Goal: Find specific page/section: Find specific page/section

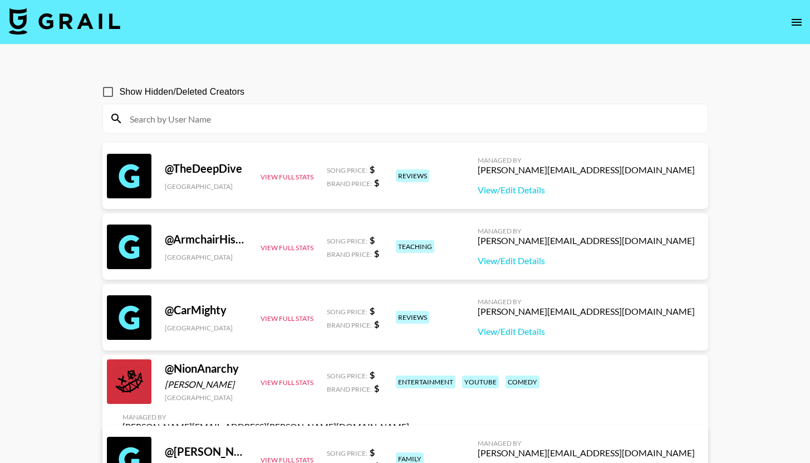
click at [217, 114] on input at bounding box center [412, 119] width 578 height 18
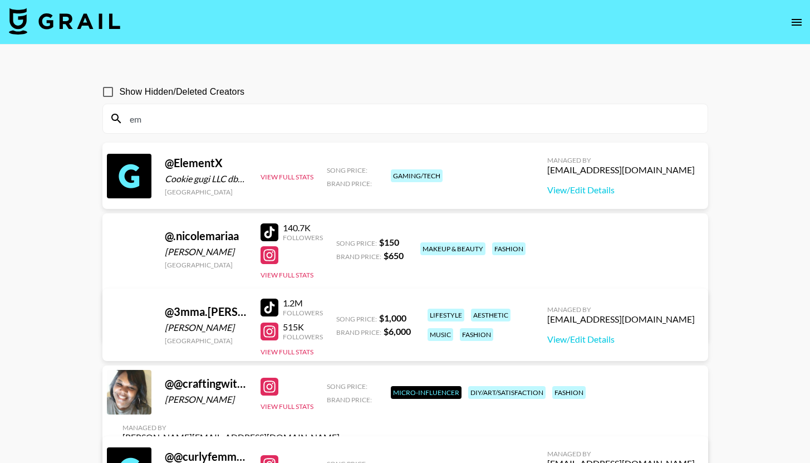
type input "e"
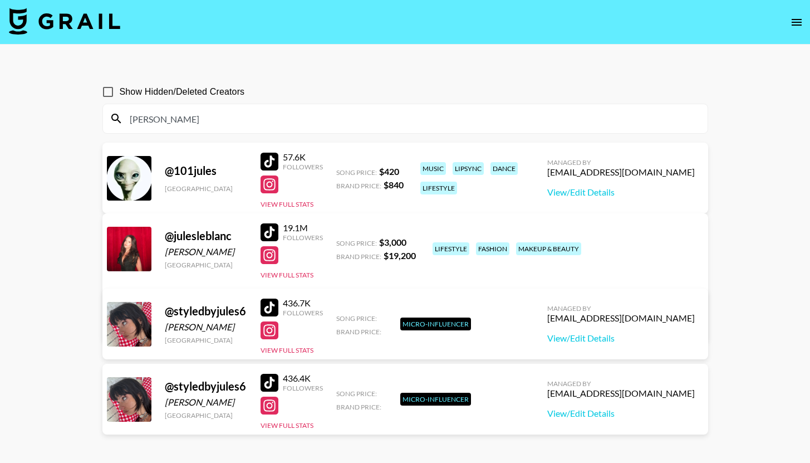
click at [208, 136] on section "Show Hidden/Deleted Creators jules @ 101jules [GEOGRAPHIC_DATA] 57.6K Followers…" at bounding box center [405, 258] width 606 height 374
drag, startPoint x: 184, startPoint y: 116, endPoint x: 80, endPoint y: 116, distance: 104.1
click at [80, 116] on main "Show Hidden/Deleted Creators jules @ 101jules [GEOGRAPHIC_DATA] 57.6K Followers…" at bounding box center [405, 258] width 810 height 427
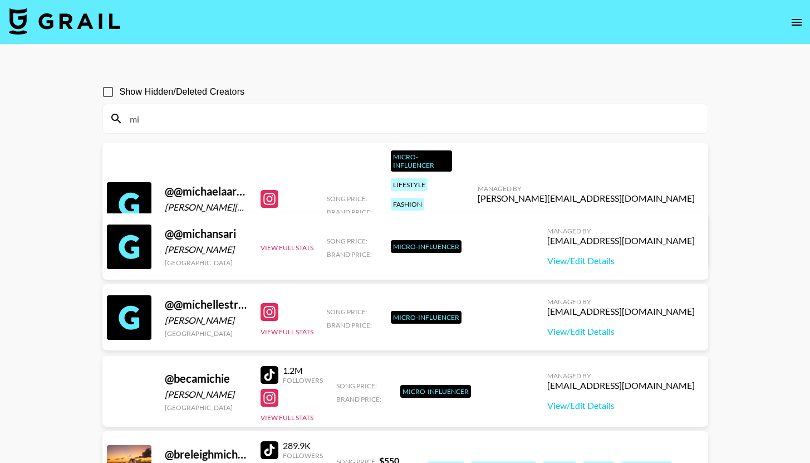
type input "m"
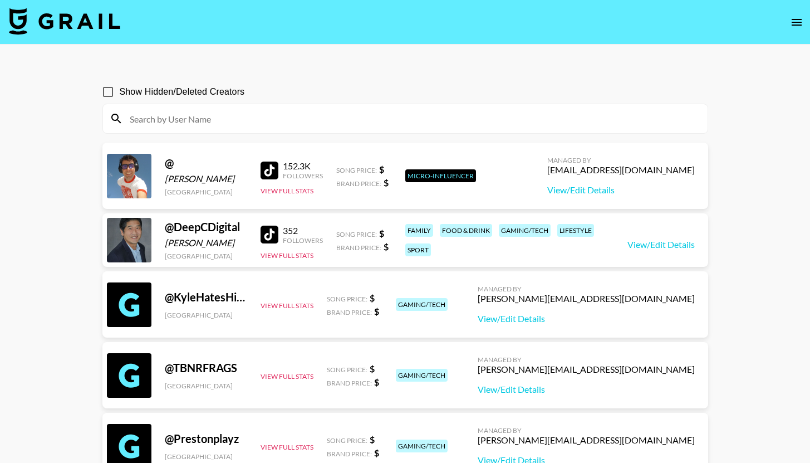
click at [173, 119] on input at bounding box center [412, 119] width 578 height 18
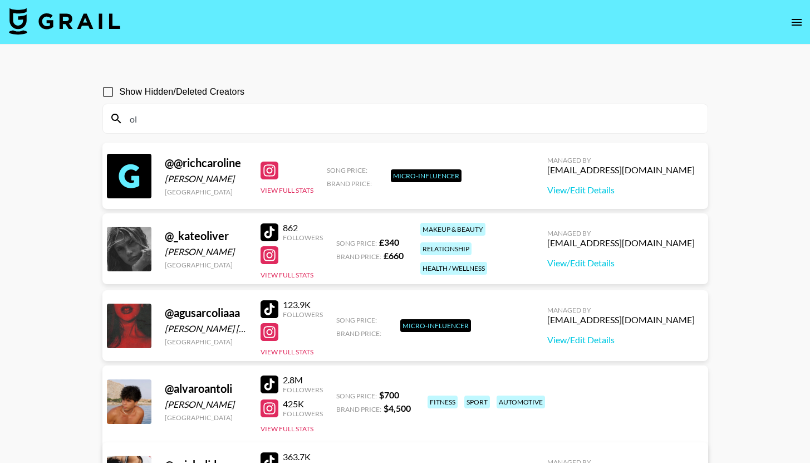
type input "o"
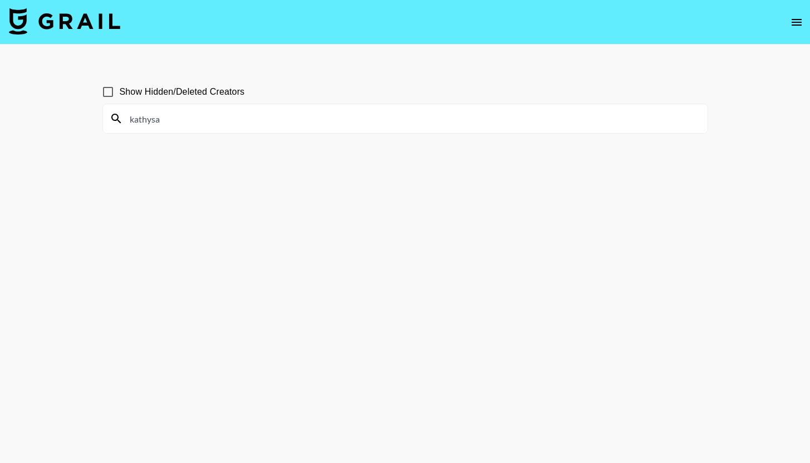
drag, startPoint x: 165, startPoint y: 117, endPoint x: 60, endPoint y: 117, distance: 104.7
click at [60, 117] on main "Show Hidden/Deleted Creators kathysa" at bounding box center [405, 258] width 810 height 427
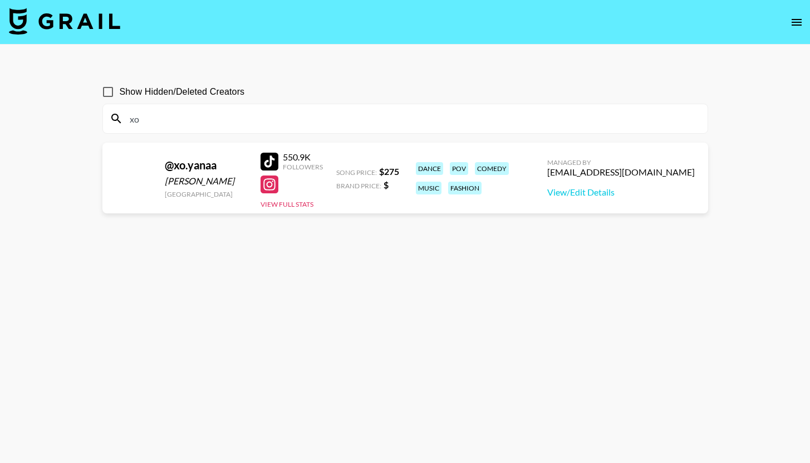
type input "x"
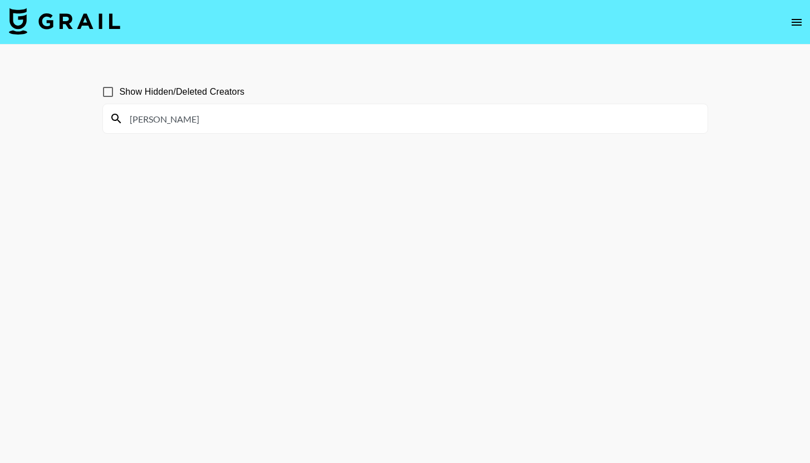
click at [226, 126] on input "[PERSON_NAME]" at bounding box center [412, 119] width 578 height 18
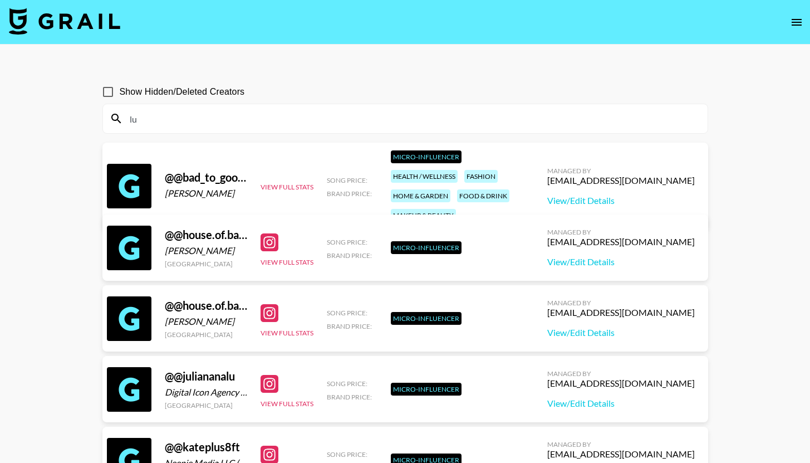
type input "l"
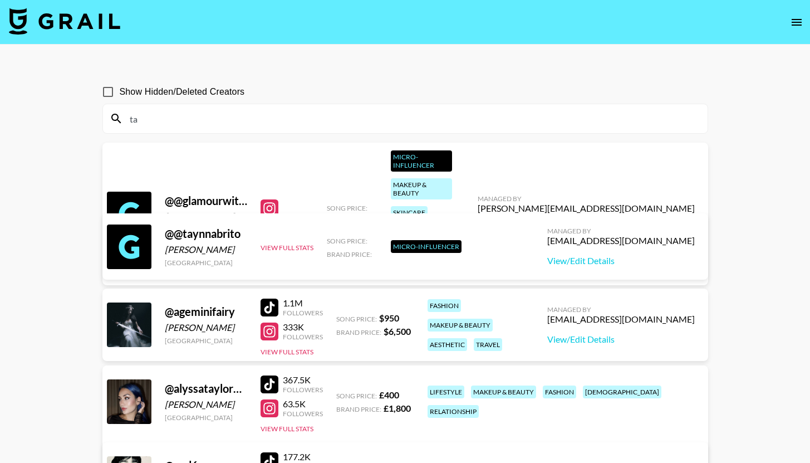
type input "t"
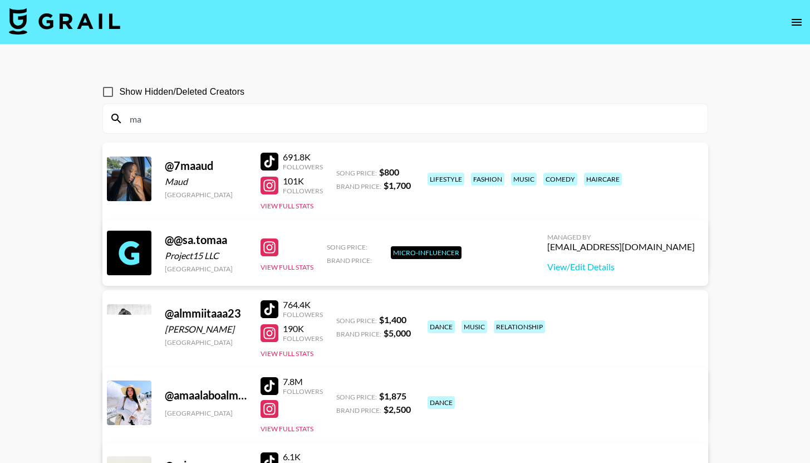
type input "m"
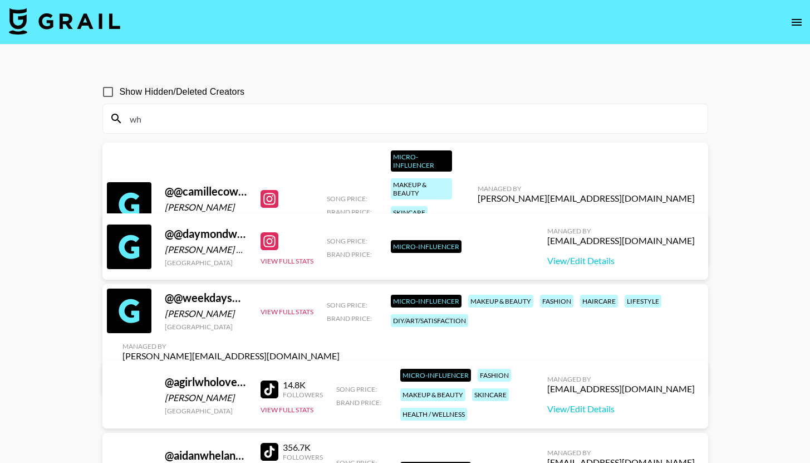
type input "w"
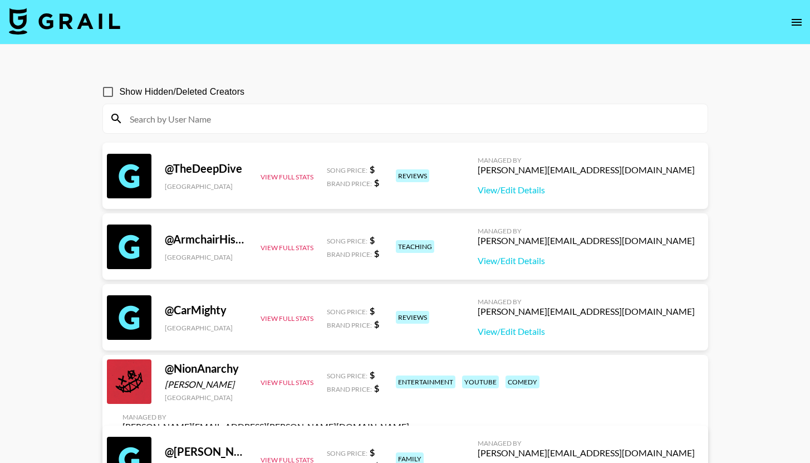
click at [239, 122] on input at bounding box center [412, 119] width 578 height 18
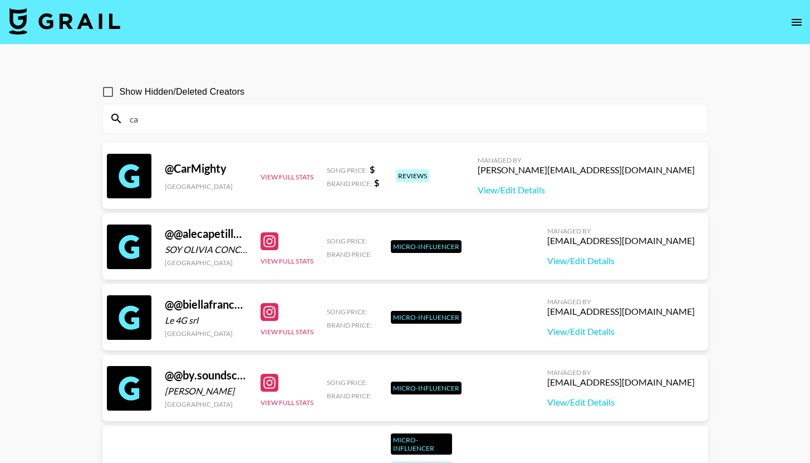
type input "c"
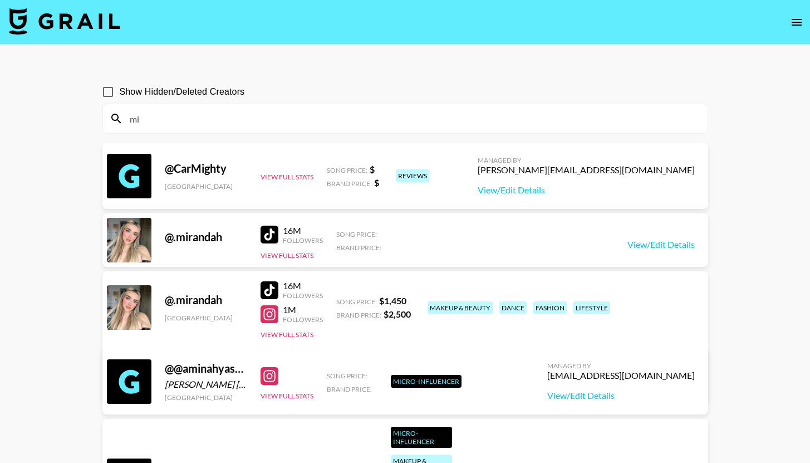
type input "m"
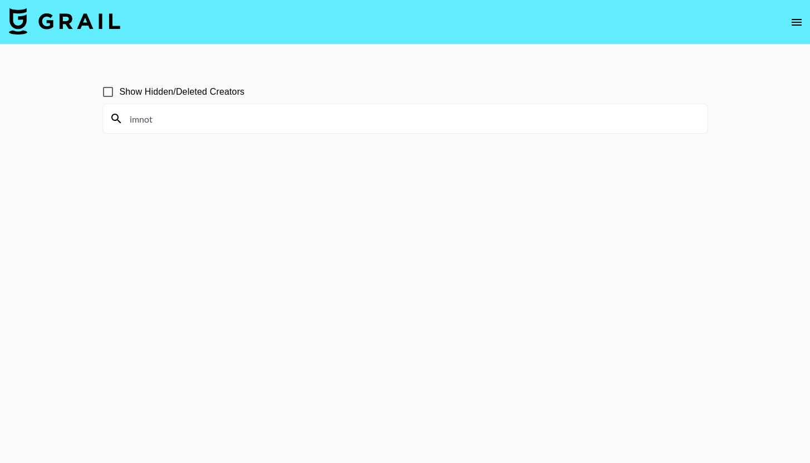
type input "imnot"
